Goal: Download file/media

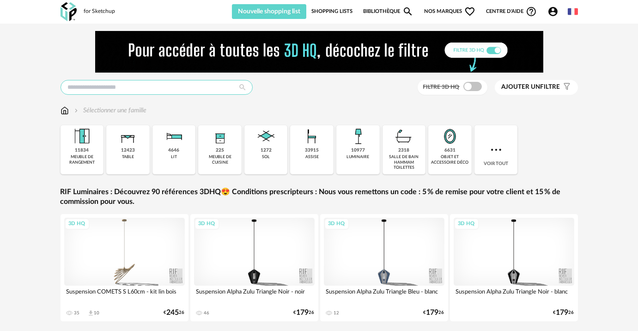
click at [180, 90] on input "text" at bounding box center [156, 87] width 192 height 15
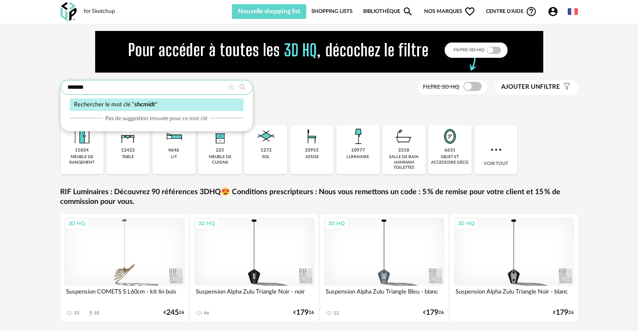
type input "*******"
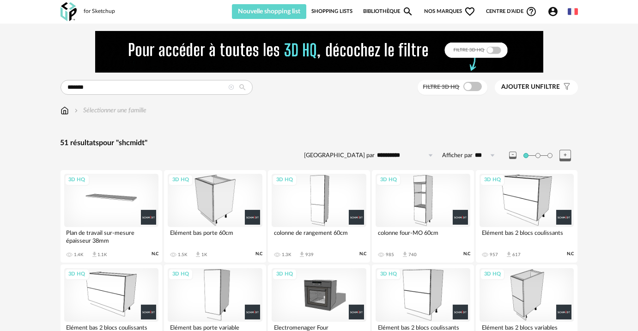
click at [132, 196] on div "3D HQ" at bounding box center [111, 200] width 95 height 53
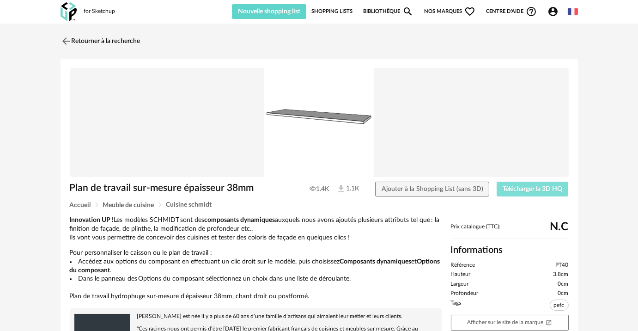
click at [513, 189] on span "Télécharger la 3D HQ" at bounding box center [532, 189] width 60 height 6
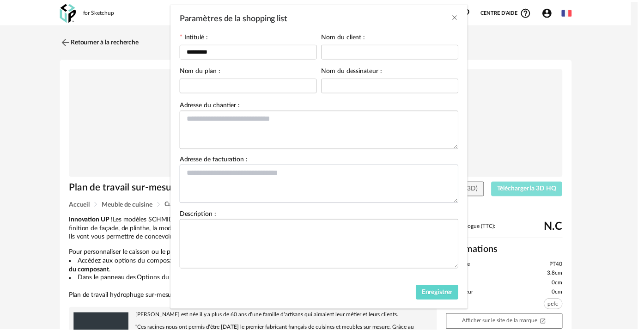
scroll to position [48, 0]
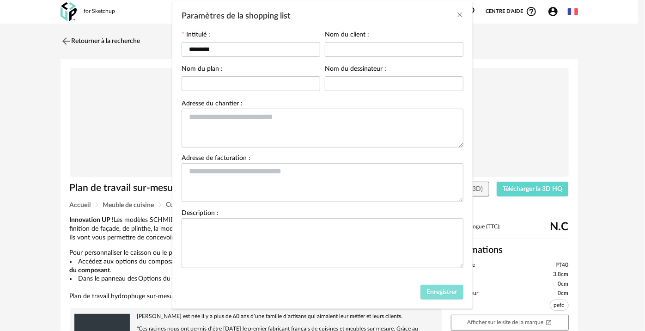
click at [433, 289] on span "Enregistrer" at bounding box center [441, 292] width 31 height 6
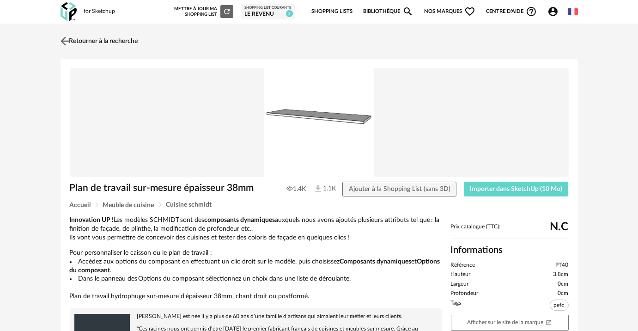
click at [125, 43] on link "Retourner à la recherche" at bounding box center [98, 41] width 80 height 20
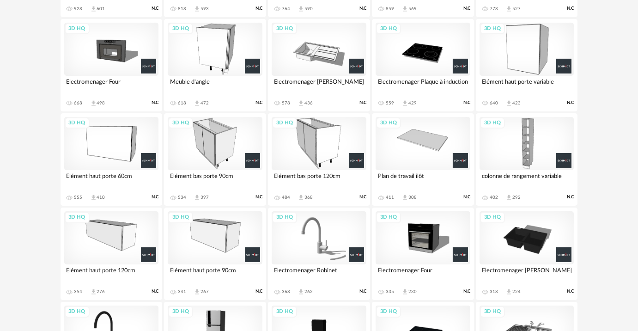
scroll to position [336, 0]
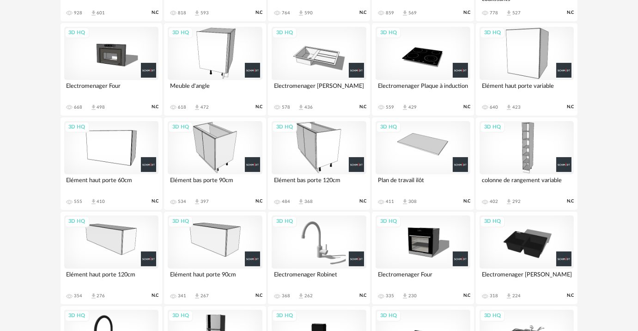
click at [103, 141] on div "3D HQ" at bounding box center [111, 147] width 95 height 53
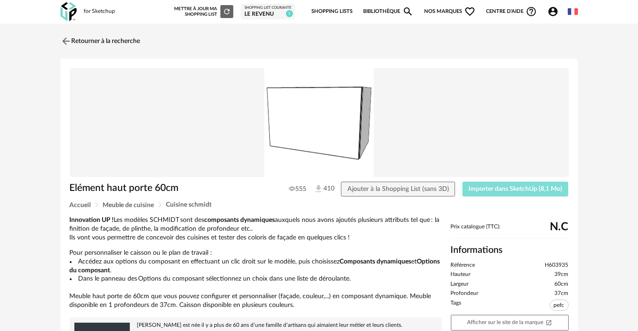
click at [486, 184] on button "Importer dans SketchUp (8,1 Mo)" at bounding box center [515, 188] width 106 height 15
